Goal: Check status: Check status

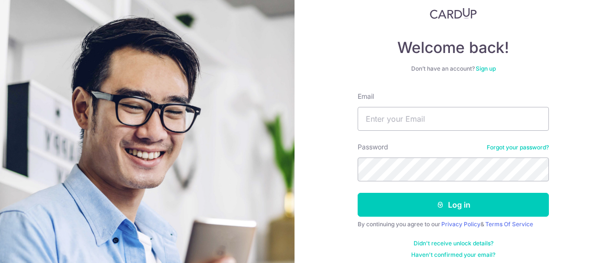
scroll to position [68, 0]
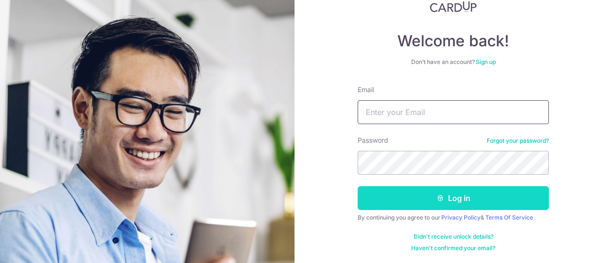
type input "[EMAIL_ADDRESS][DOMAIN_NAME]"
click at [511, 202] on button "Log in" at bounding box center [452, 198] width 191 height 24
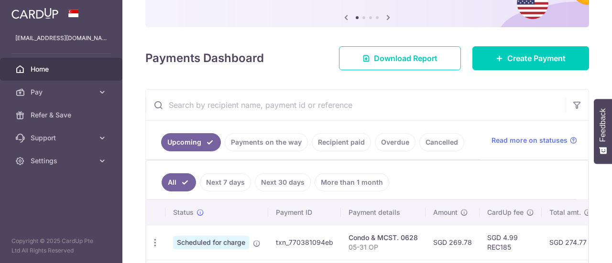
scroll to position [96, 0]
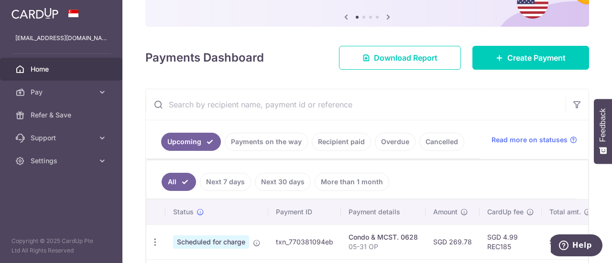
click at [332, 142] on link "Recipient paid" at bounding box center [341, 142] width 59 height 18
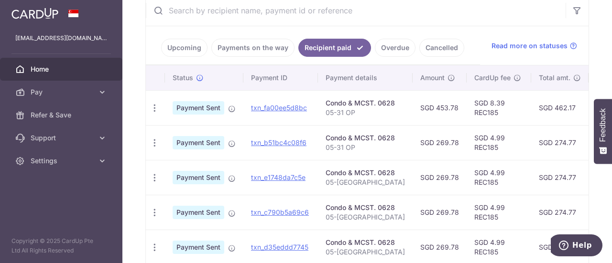
scroll to position [191, 0]
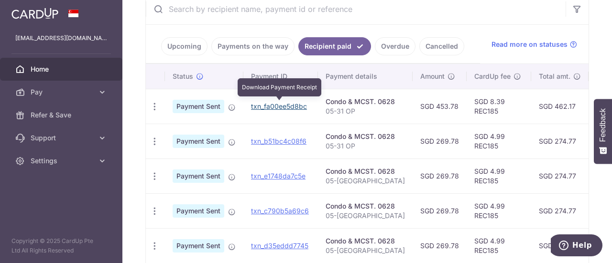
click at [276, 102] on link "txn_fa00ee5d8bc" at bounding box center [279, 106] width 56 height 8
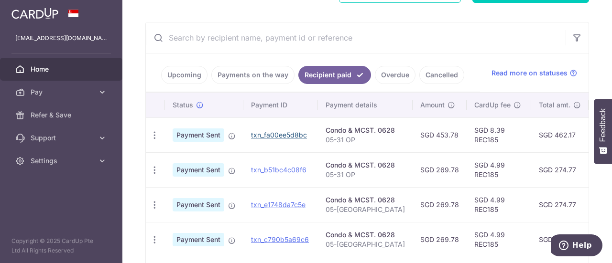
scroll to position [96, 0]
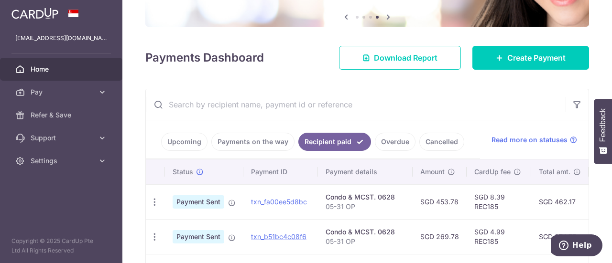
click at [196, 139] on link "Upcoming" at bounding box center [184, 142] width 46 height 18
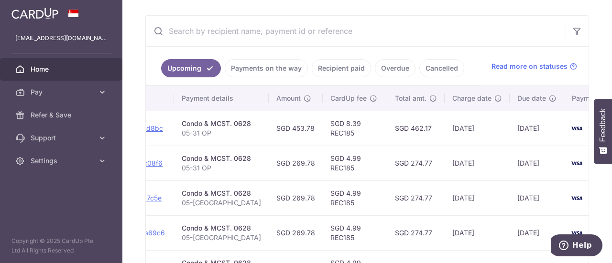
scroll to position [6, 0]
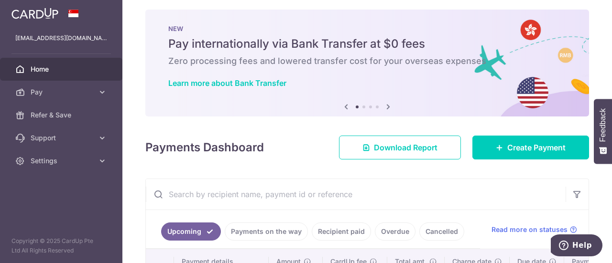
click at [193, 230] on link "Upcoming" at bounding box center [191, 232] width 60 height 18
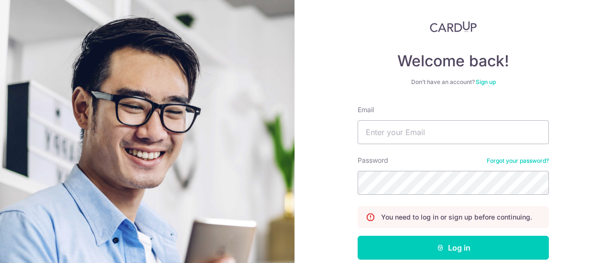
scroll to position [96, 0]
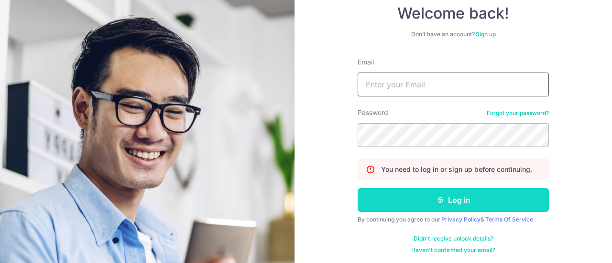
type input "[EMAIL_ADDRESS][DOMAIN_NAME]"
click at [530, 197] on button "Log in" at bounding box center [452, 200] width 191 height 24
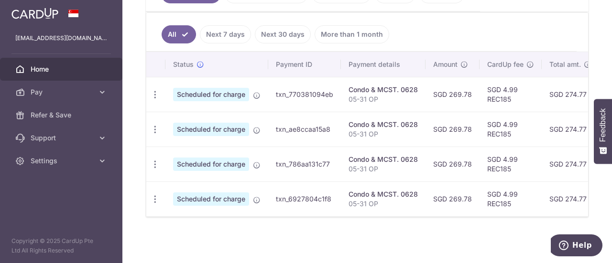
scroll to position [244, 0]
